Goal: Information Seeking & Learning: Find specific fact

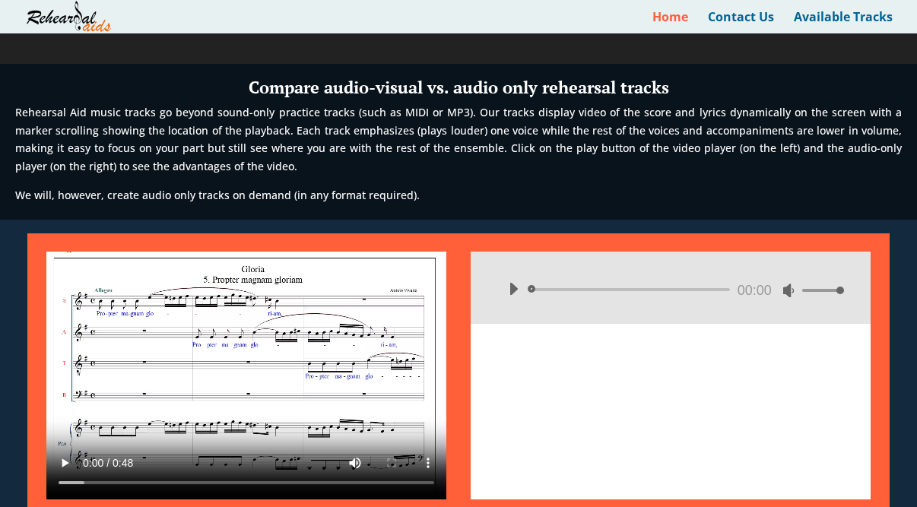
scroll to position [608, 0]
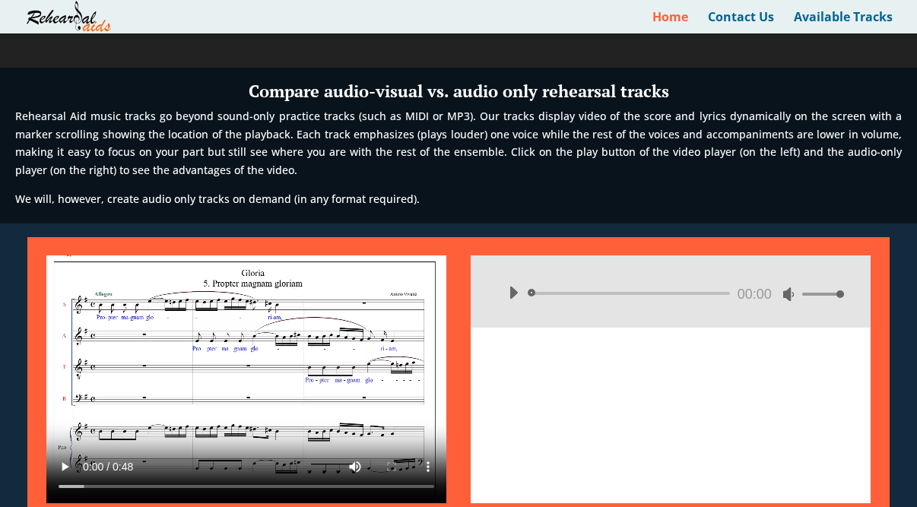
click at [512, 291] on button "Play" at bounding box center [513, 292] width 24 height 24
click at [548, 293] on span "00:03" at bounding box center [631, 293] width 197 height 3
click at [517, 287] on button "Pause" at bounding box center [513, 292] width 24 height 24
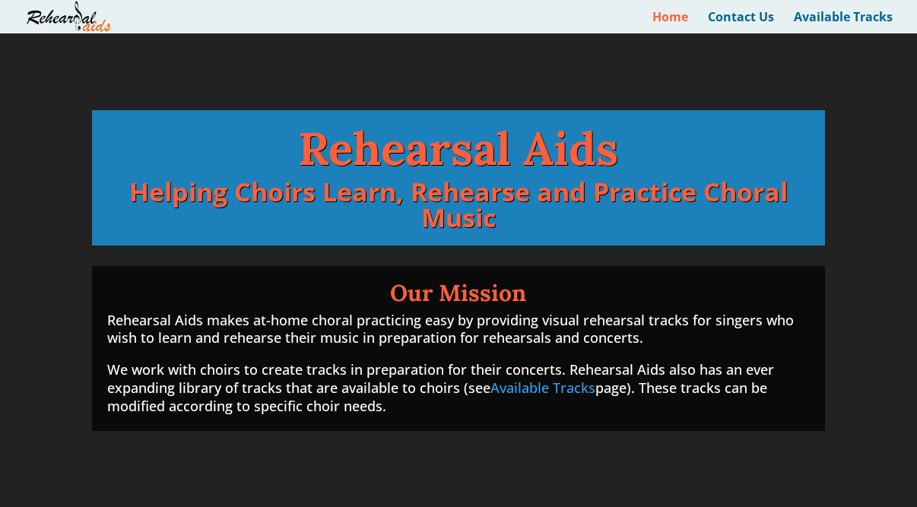
scroll to position [0, 0]
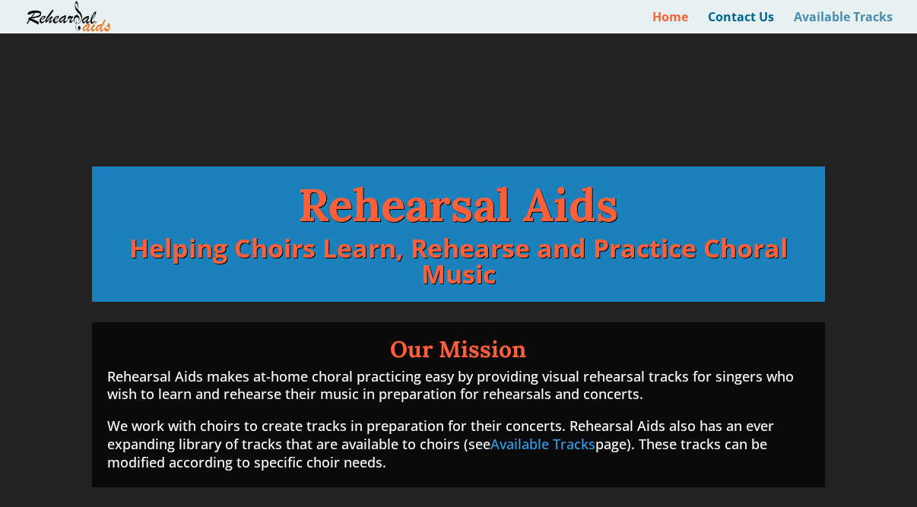
click at [825, 15] on link "Available Tracks" at bounding box center [843, 22] width 99 height 22
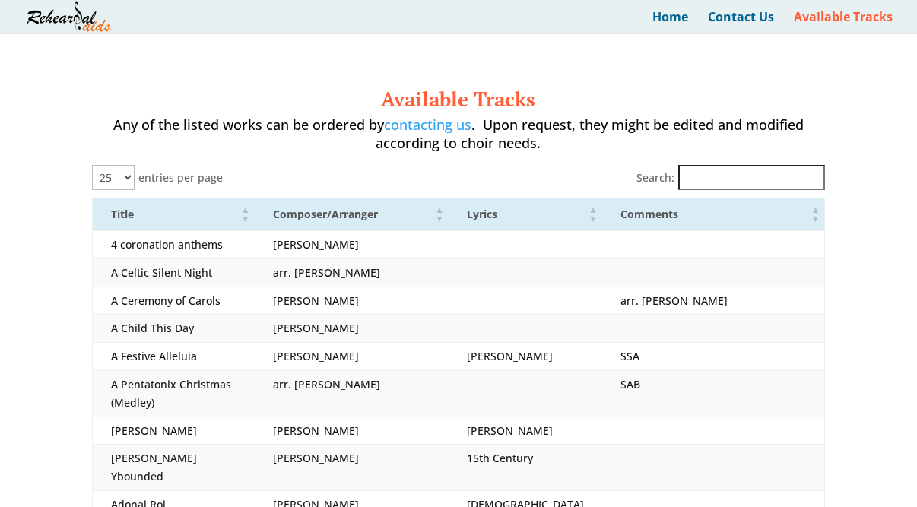
select select "25"
click at [721, 176] on input "Search:" at bounding box center [751, 176] width 147 height 25
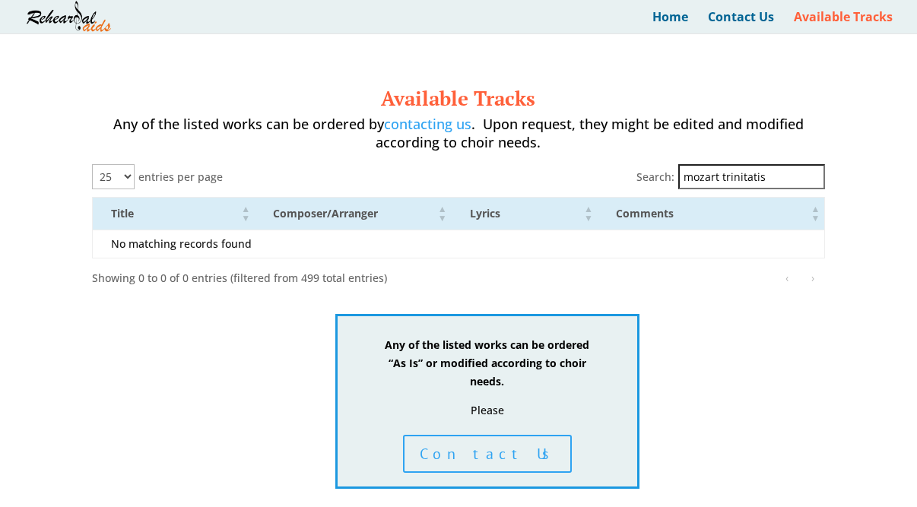
drag, startPoint x: 781, startPoint y: 174, endPoint x: 732, endPoint y: 168, distance: 49.8
click at [732, 168] on input "mozart trinitatis" at bounding box center [751, 176] width 147 height 25
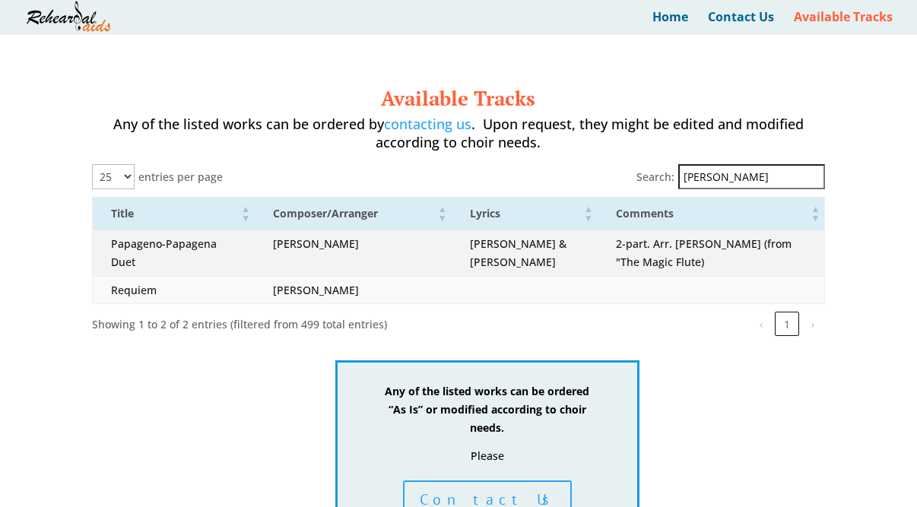
type input "[PERSON_NAME]"
click at [141, 255] on td "Papageno-Papagena Duet" at bounding box center [173, 253] width 163 height 46
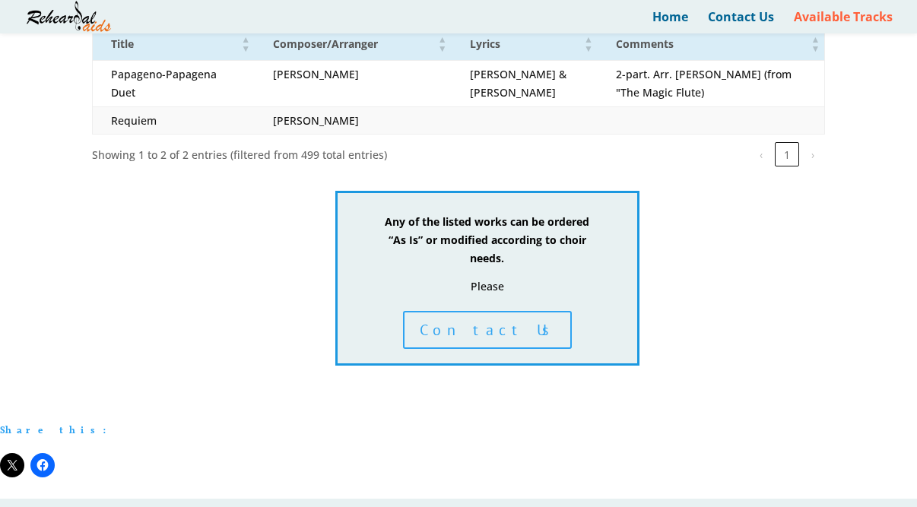
scroll to position [127, 0]
